Goal: Information Seeking & Learning: Stay updated

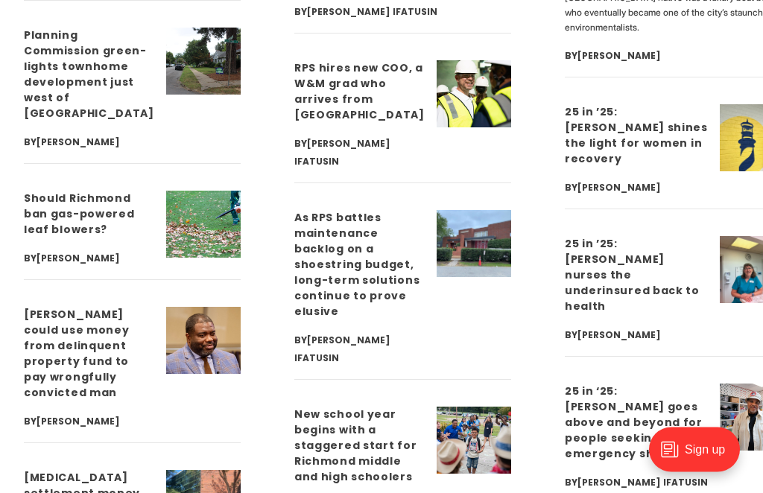
scroll to position [4103, 0]
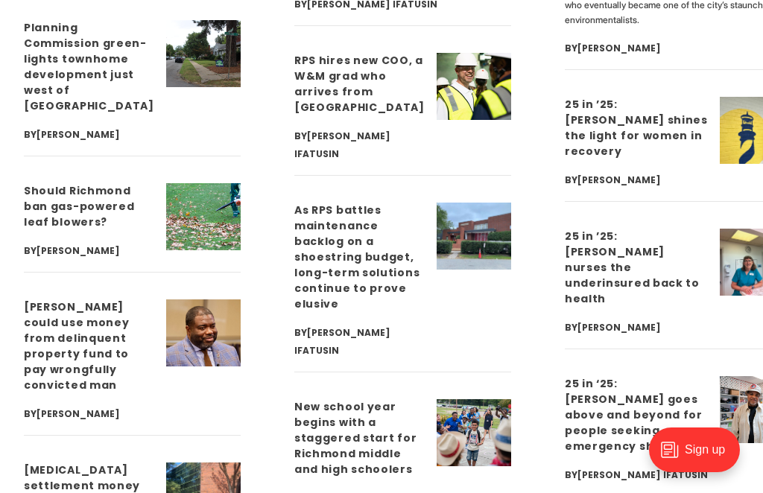
click at [60, 183] on link "Should Richmond ban gas-powered leaf blowers?" at bounding box center [79, 206] width 111 height 46
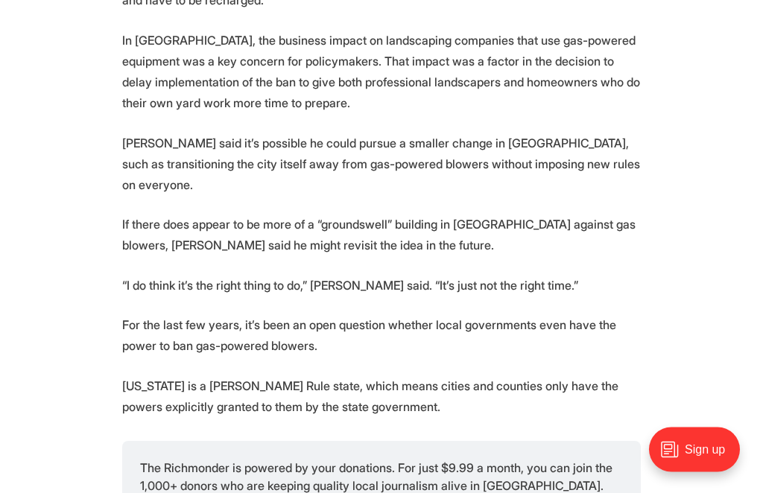
scroll to position [1332, 0]
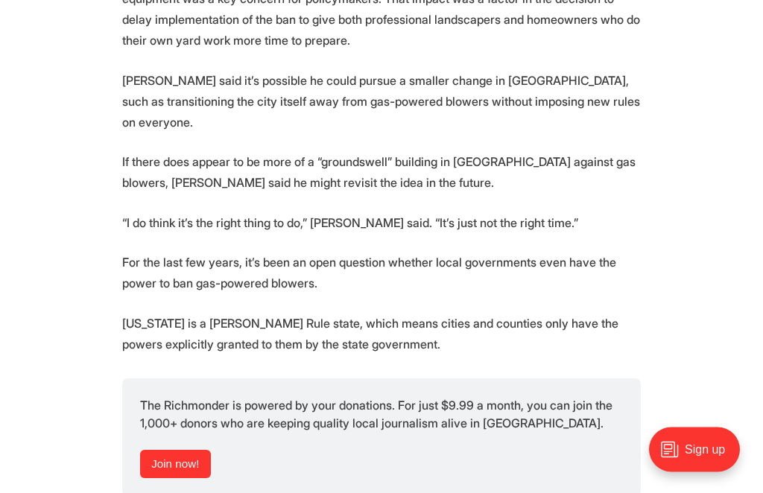
click at [56, 115] on section "A member of the Richmond City Council has floated the idea of restricting the u…" at bounding box center [381, 190] width 763 height 1939
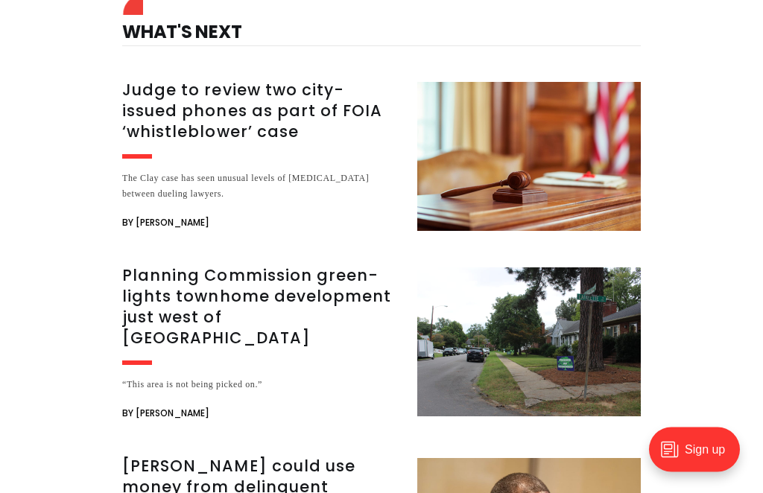
scroll to position [2594, 0]
click at [146, 142] on h3 "Judge to review two city-issued phones as part of FOIA ‘whistleblower’ case" at bounding box center [260, 111] width 277 height 63
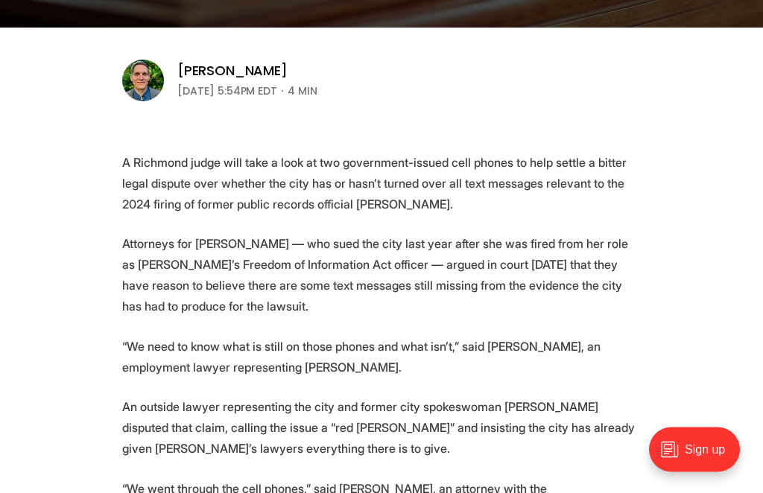
scroll to position [468, 0]
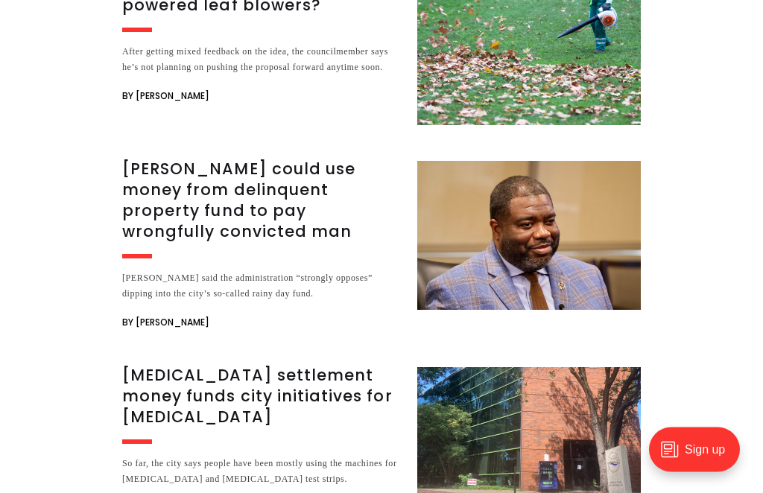
scroll to position [3315, 0]
click at [144, 168] on h3 "[PERSON_NAME] could use money from delinquent property fund to pay wrongfully c…" at bounding box center [260, 200] width 277 height 83
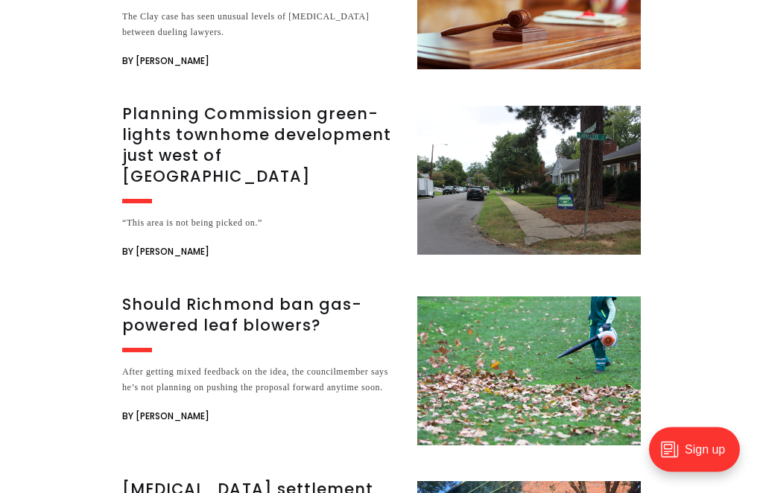
scroll to position [2766, 0]
click at [148, 129] on h3 "Planning Commission green-lights townhome development just west of [GEOGRAPHIC_…" at bounding box center [260, 145] width 277 height 83
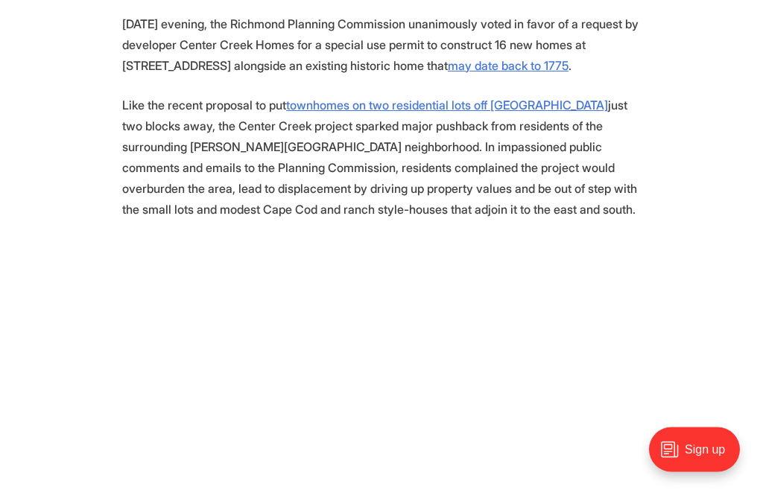
scroll to position [809, 0]
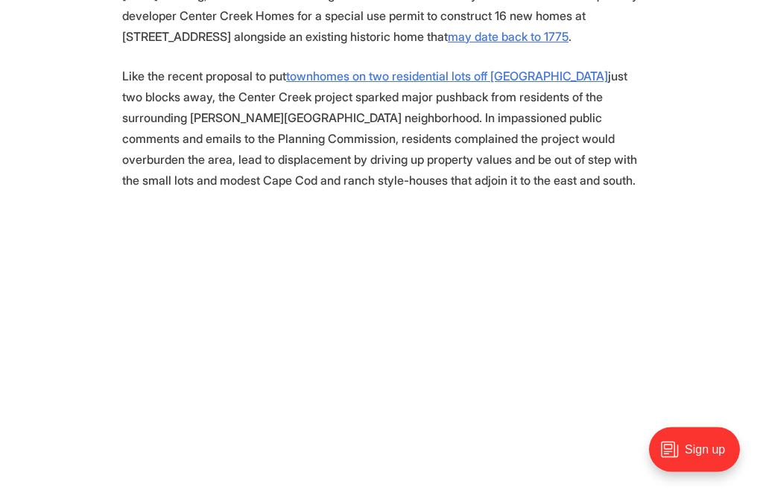
scroll to position [832, 0]
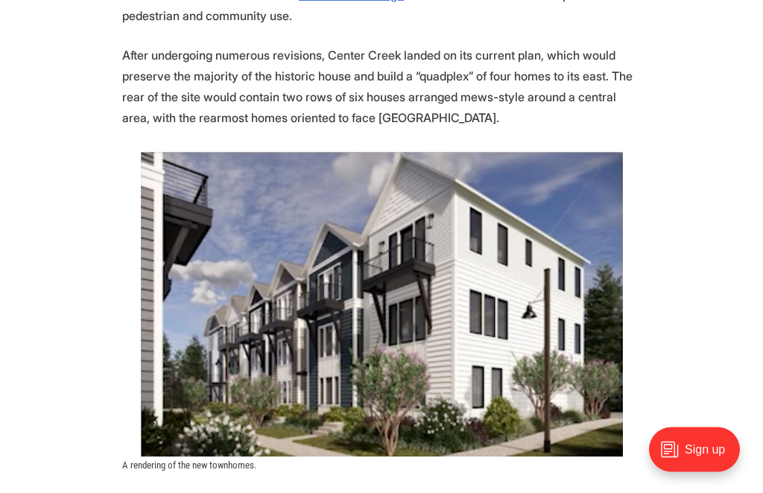
scroll to position [2851, 0]
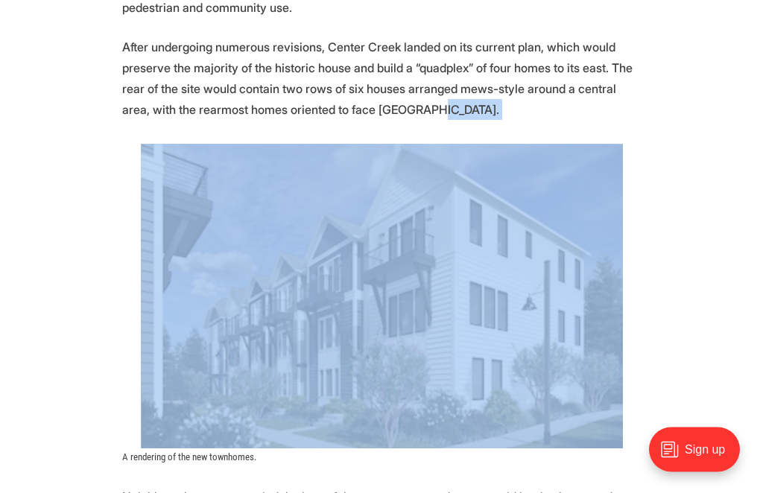
click at [80, 151] on section "Another significant redevelopment of a large residential lot into more densely …" at bounding box center [381, 289] width 763 height 4771
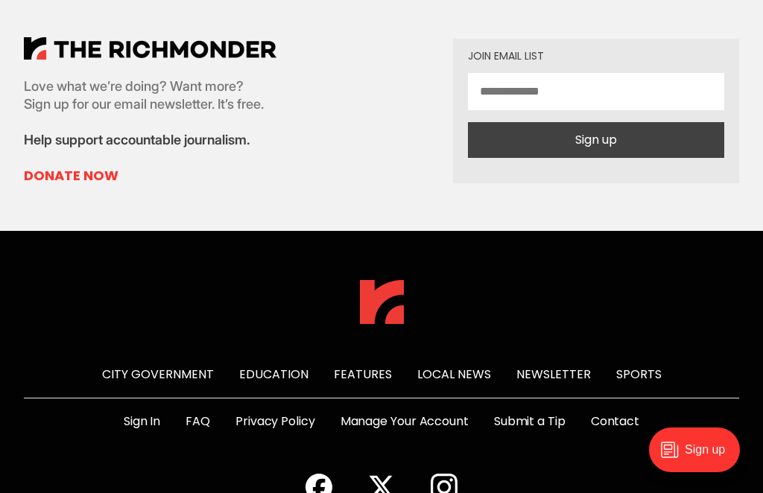
scroll to position [6445, 0]
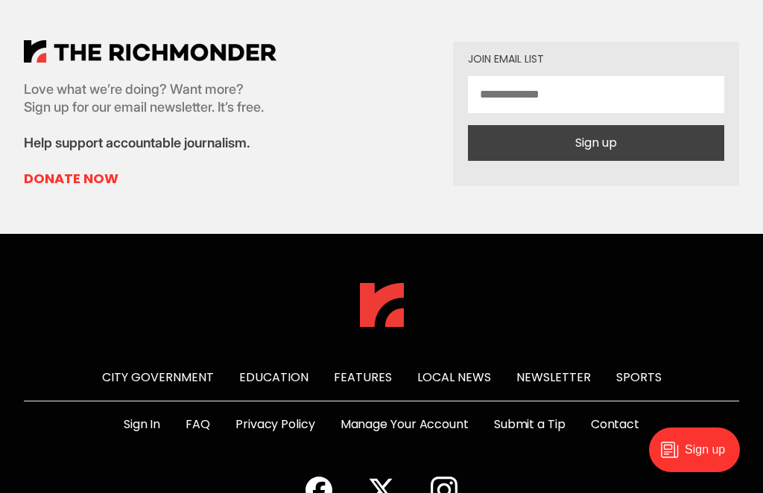
click at [623, 386] on link "Sports" at bounding box center [638, 377] width 45 height 17
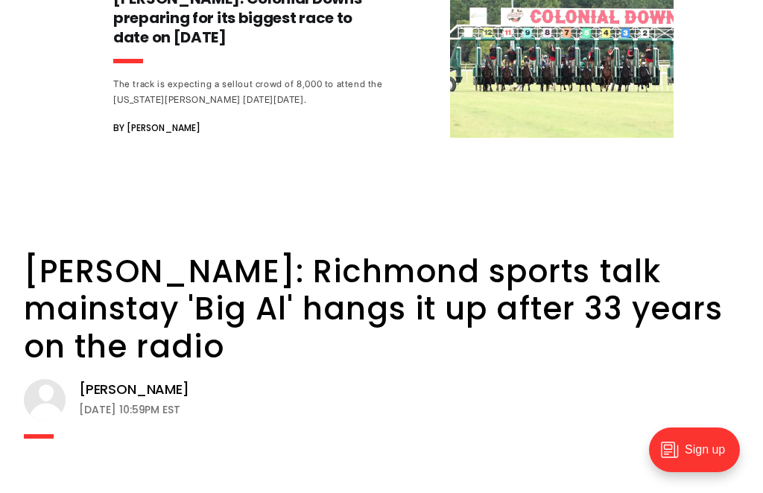
scroll to position [8099, 0]
